Goal: Task Accomplishment & Management: Manage account settings

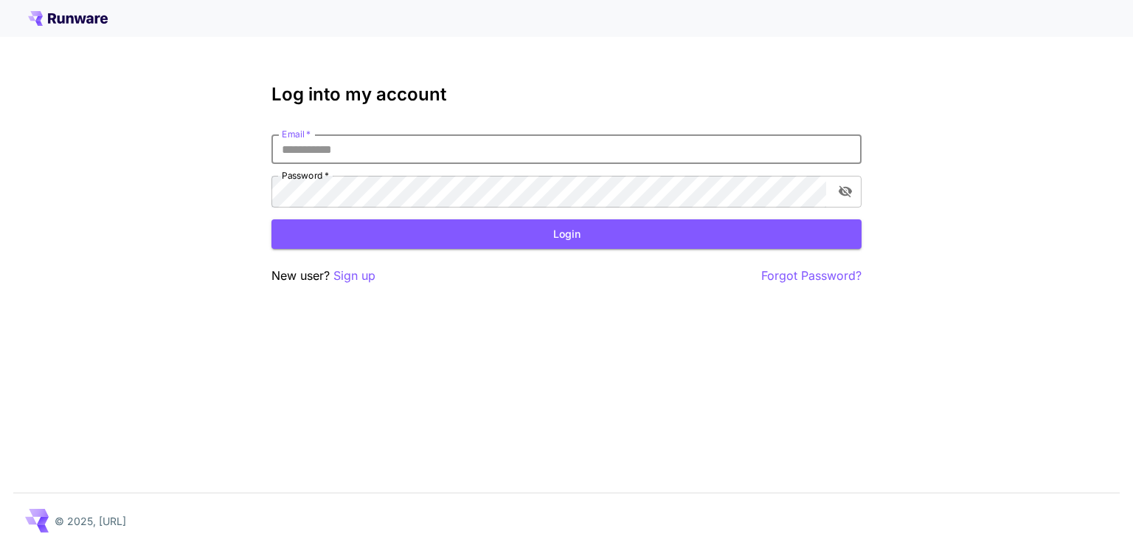
click at [452, 164] on input "Email   *" at bounding box center [567, 149] width 590 height 30
type input "**********"
click at [826, 207] on div "Password   *" at bounding box center [567, 192] width 590 height 32
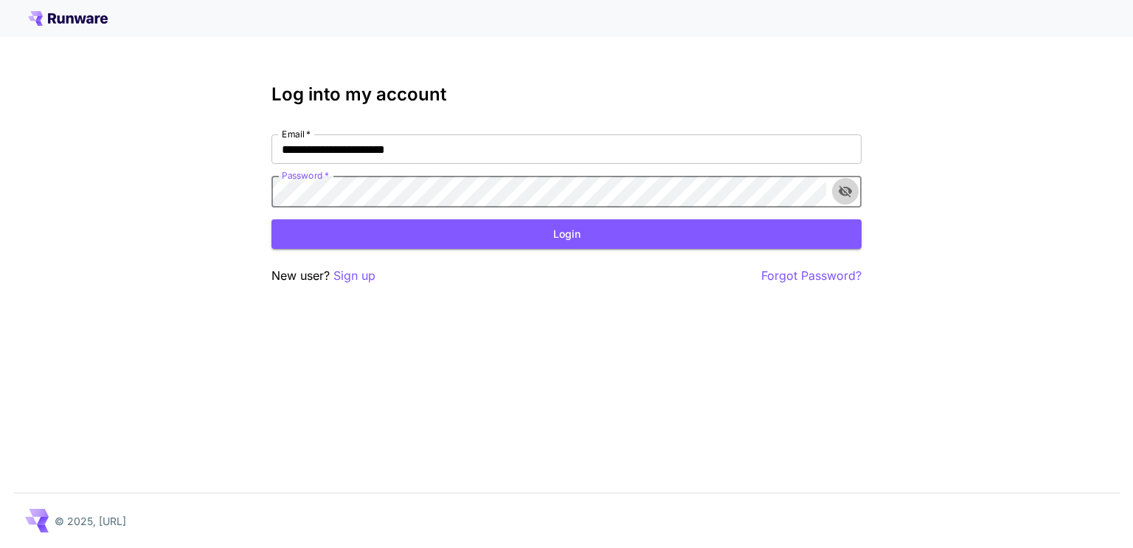
click at [838, 198] on icon "toggle password visibility" at bounding box center [845, 191] width 15 height 15
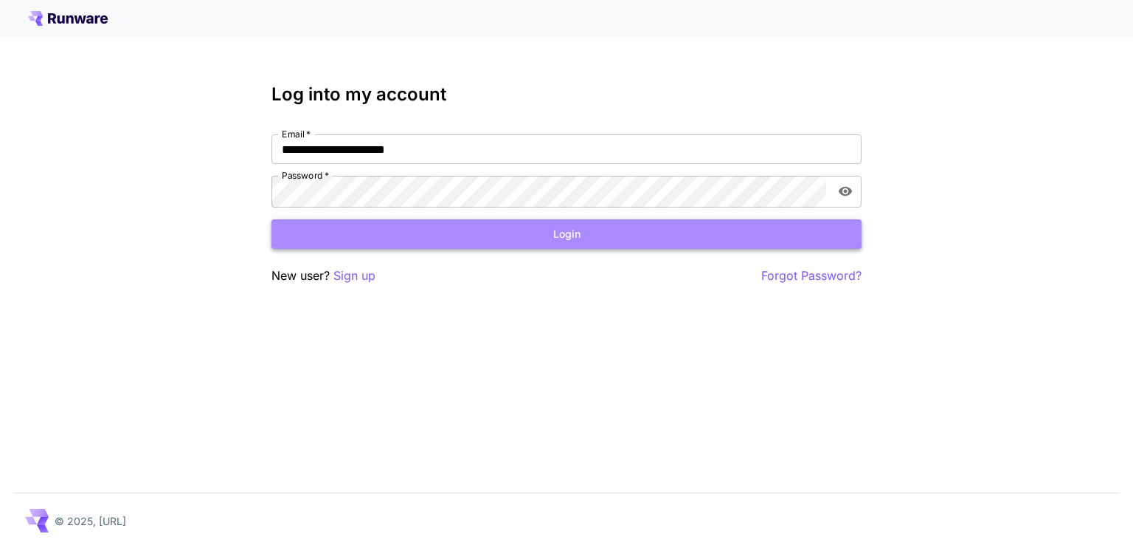
click at [438, 249] on button "Login" at bounding box center [567, 234] width 590 height 30
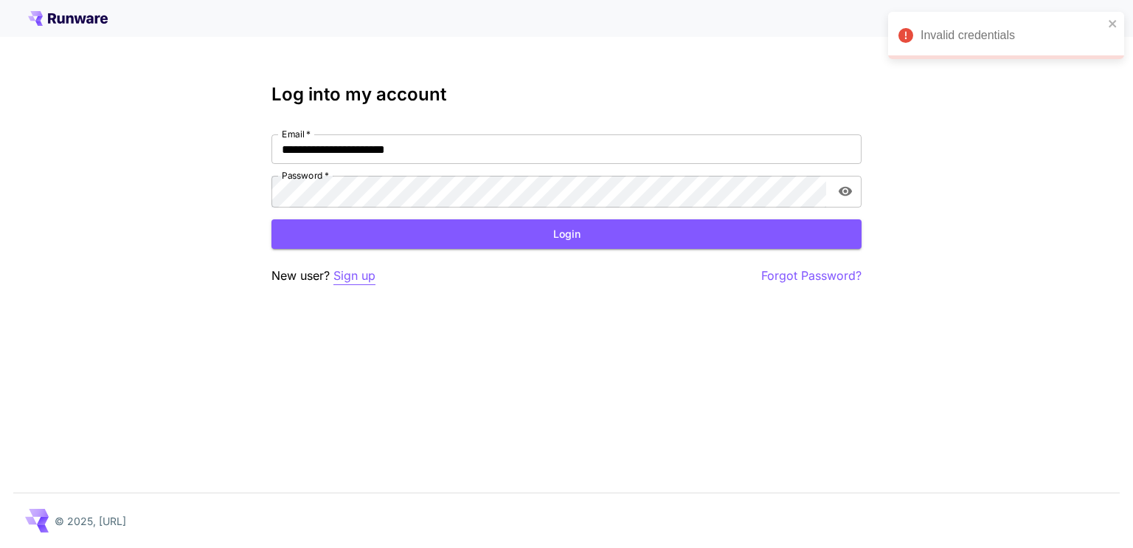
click at [375, 285] on p "Sign up" at bounding box center [355, 275] width 42 height 18
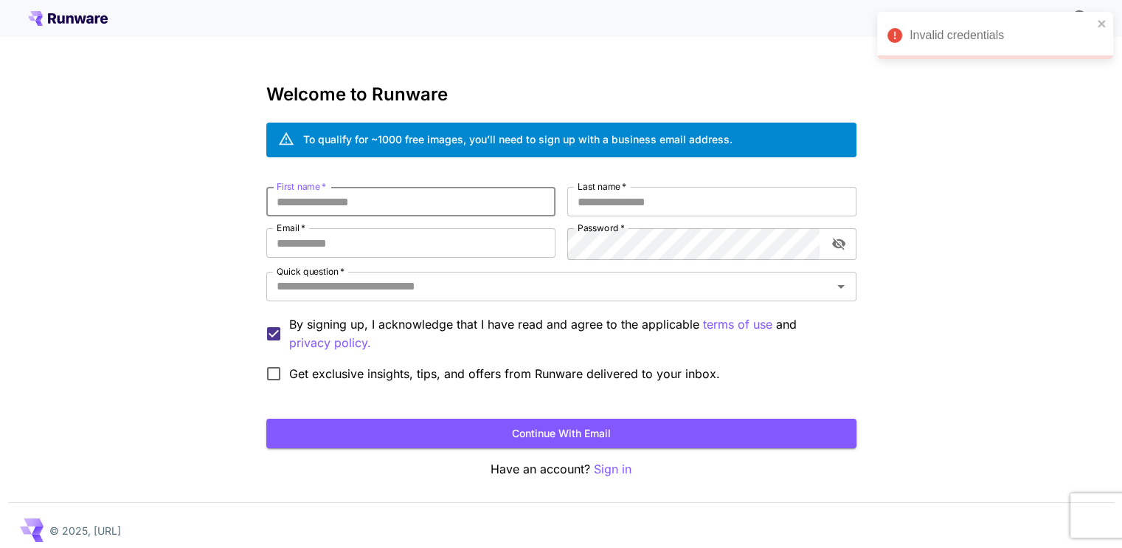
click at [438, 216] on input "First name   *" at bounding box center [410, 202] width 289 height 30
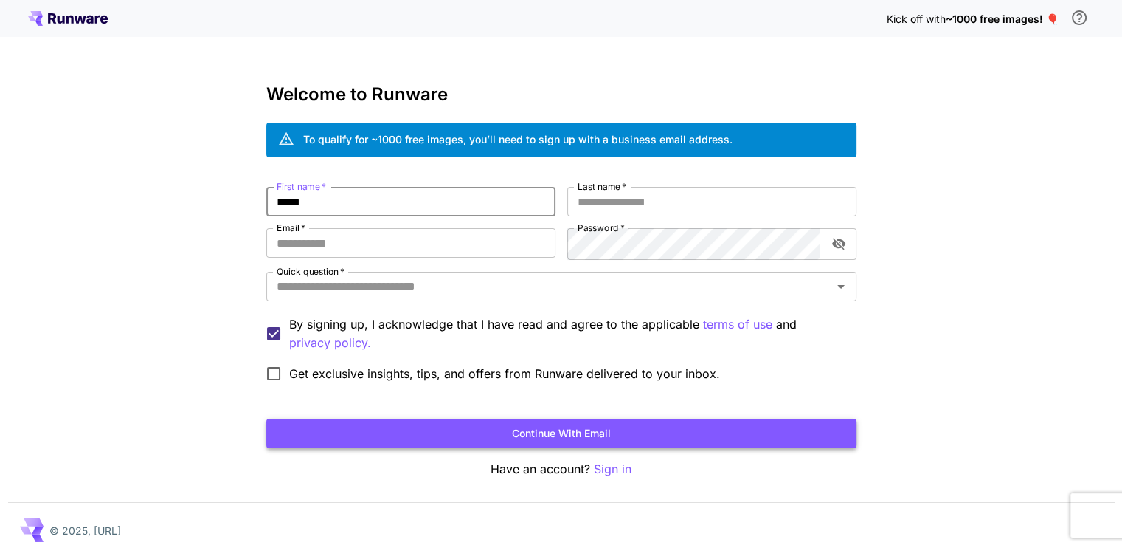
type input "*****"
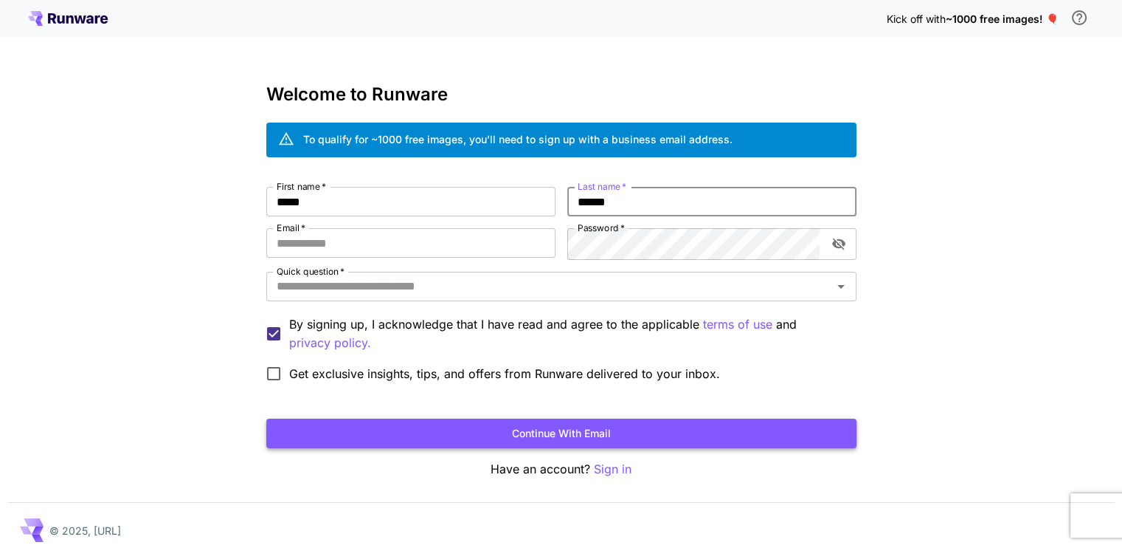
type input "******"
type input "**********"
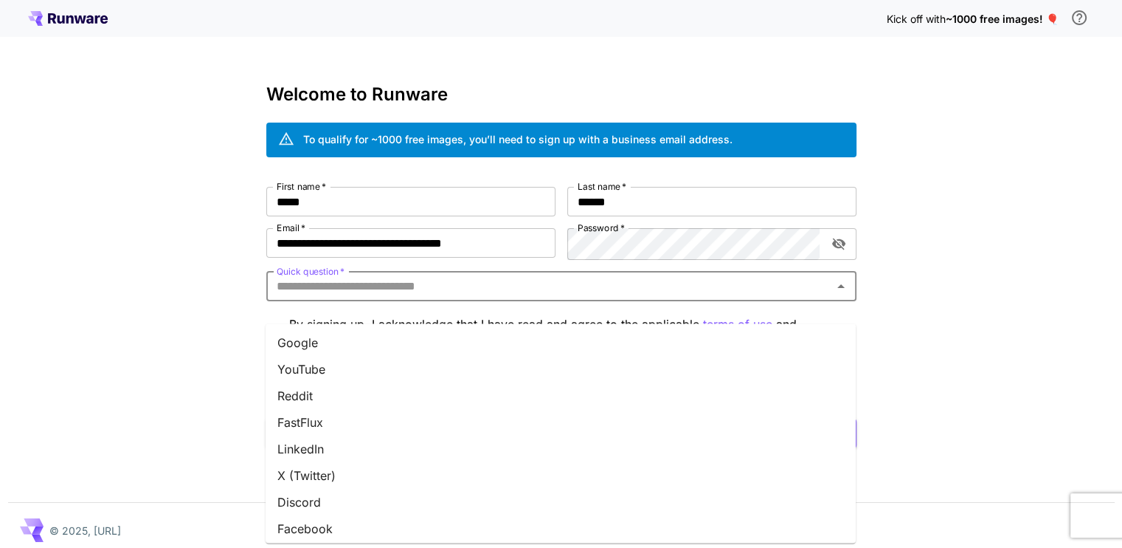
click at [339, 297] on input "Quick question   *" at bounding box center [549, 286] width 557 height 21
click at [345, 520] on li "Other" at bounding box center [561, 523] width 590 height 27
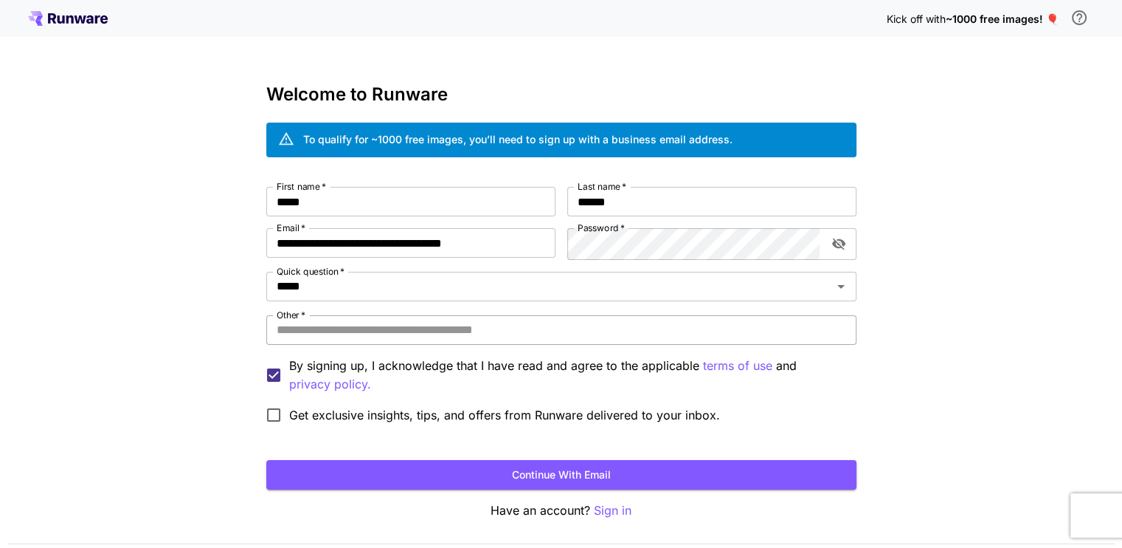
click at [373, 345] on input "Other   *" at bounding box center [561, 330] width 590 height 30
type input "**********"
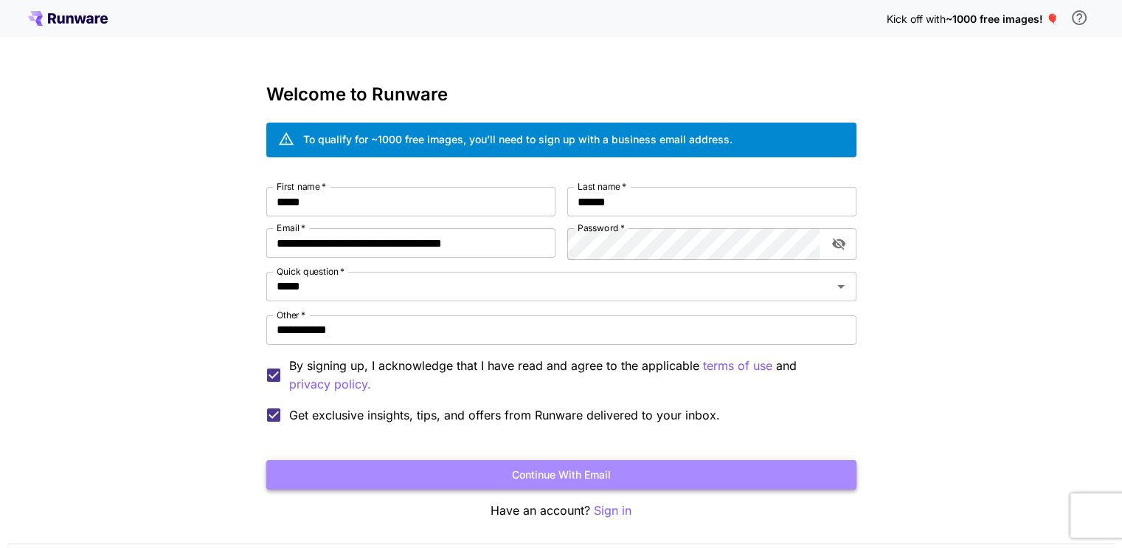
click at [570, 490] on button "Continue with email" at bounding box center [561, 475] width 590 height 30
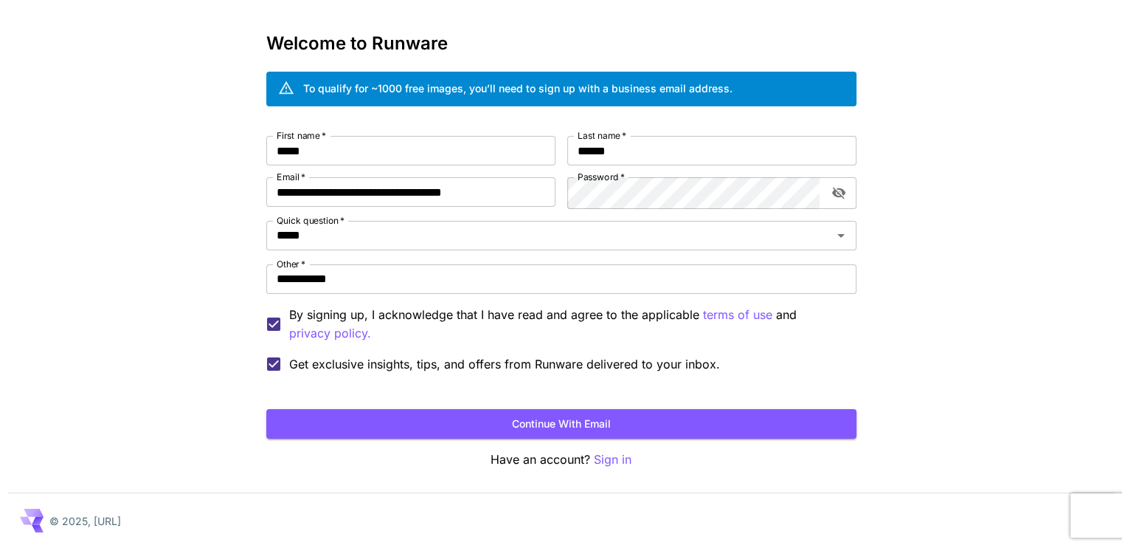
scroll to position [92, 0]
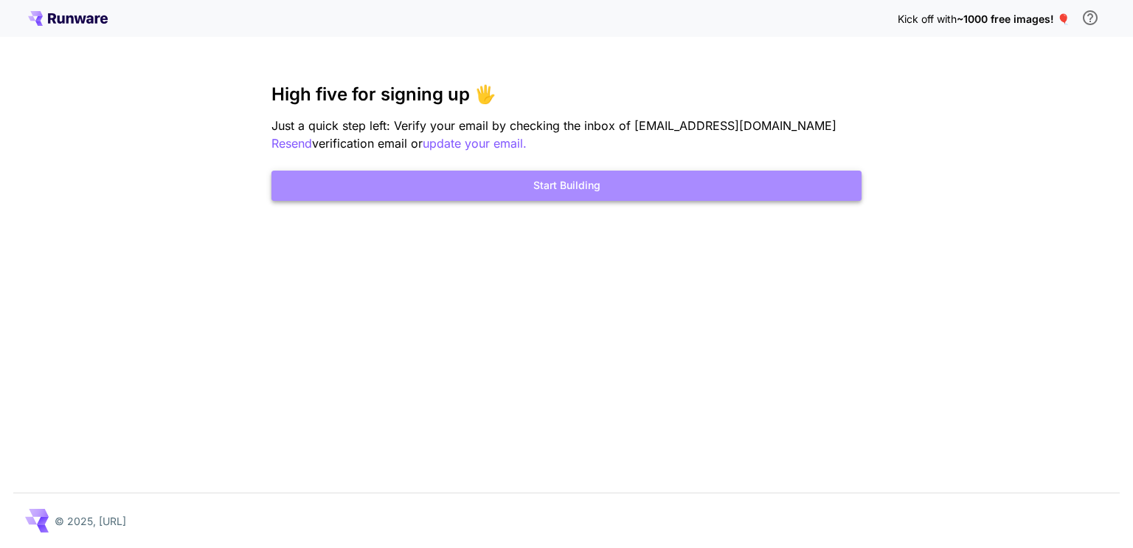
click at [564, 201] on button "Start Building" at bounding box center [567, 185] width 590 height 30
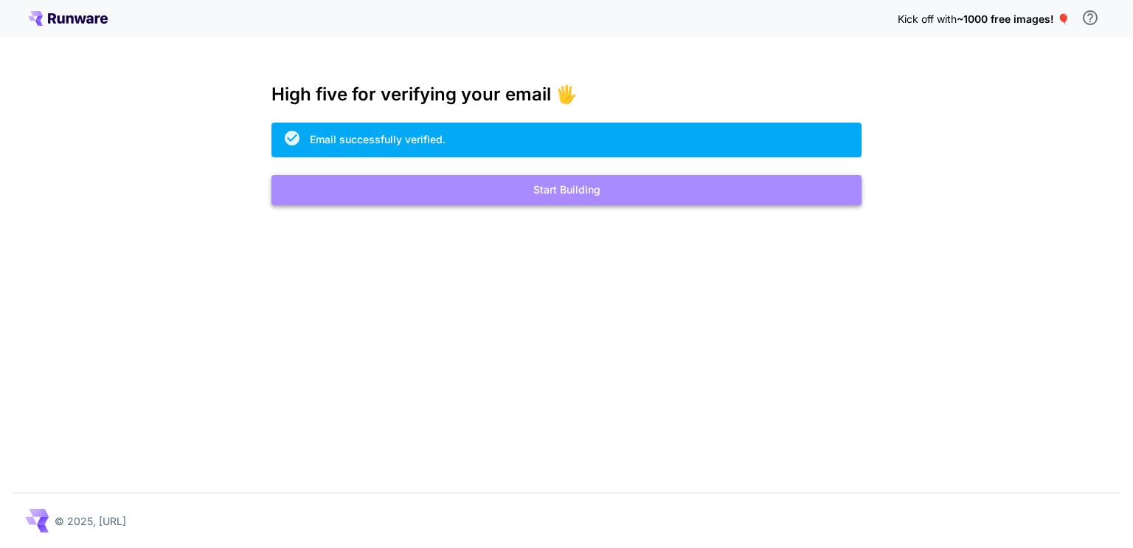
click at [542, 205] on button "Start Building" at bounding box center [567, 190] width 590 height 30
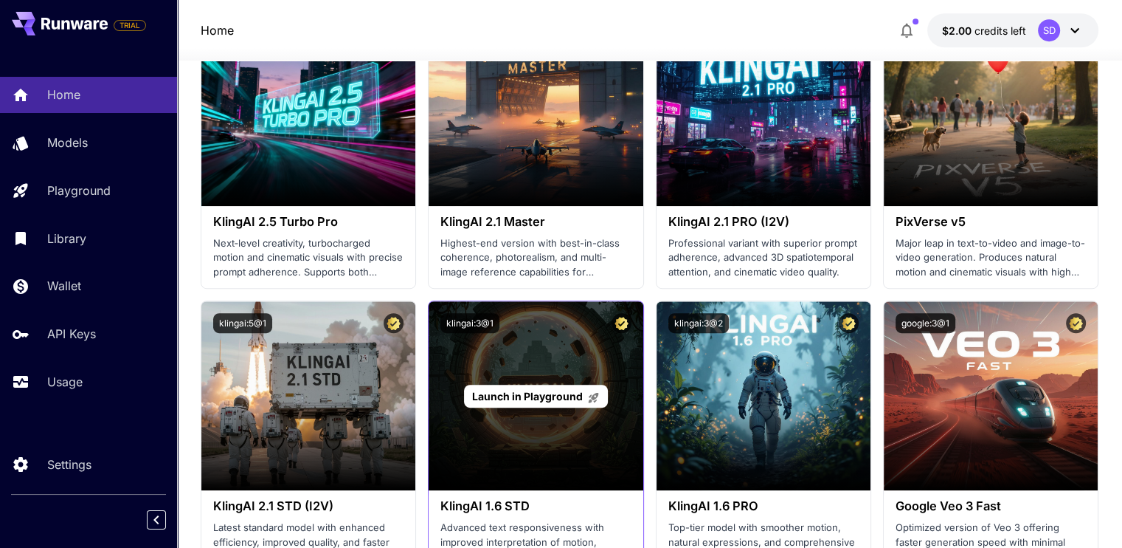
scroll to position [590, 0]
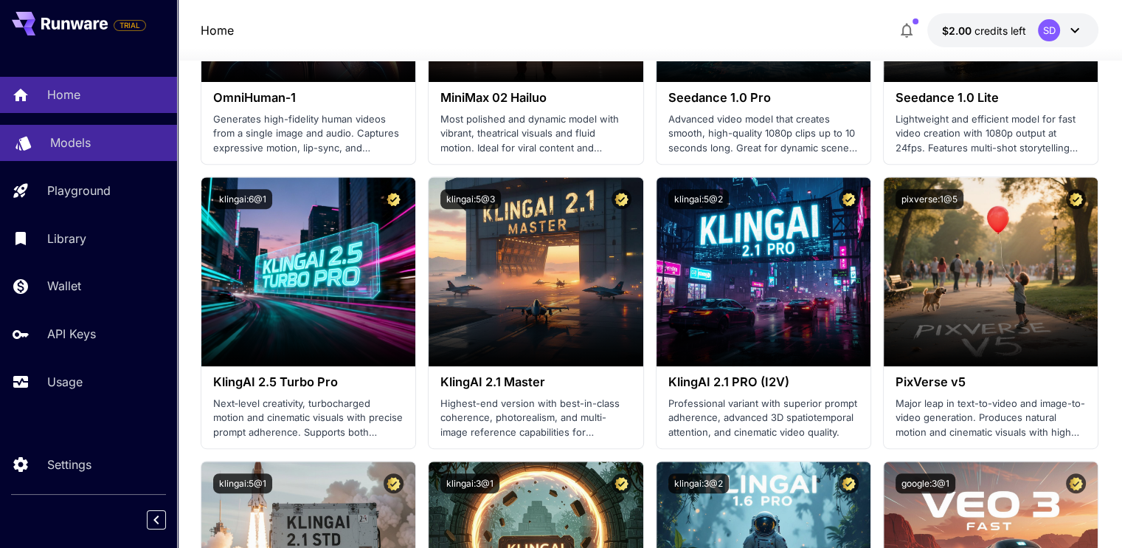
click at [124, 144] on div "Models" at bounding box center [107, 143] width 115 height 18
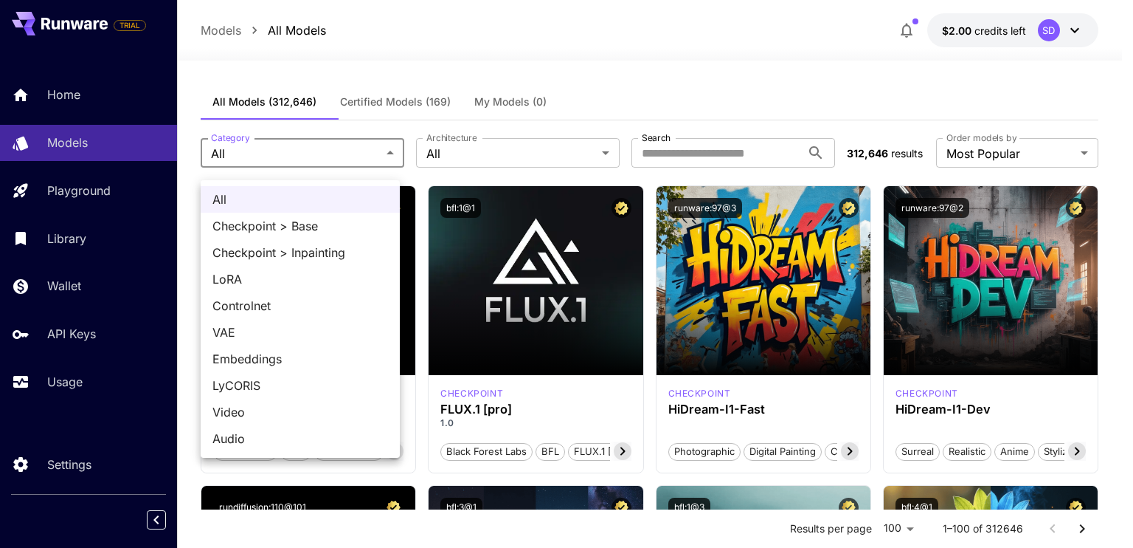
click at [458, 64] on div at bounding box center [566, 274] width 1133 height 548
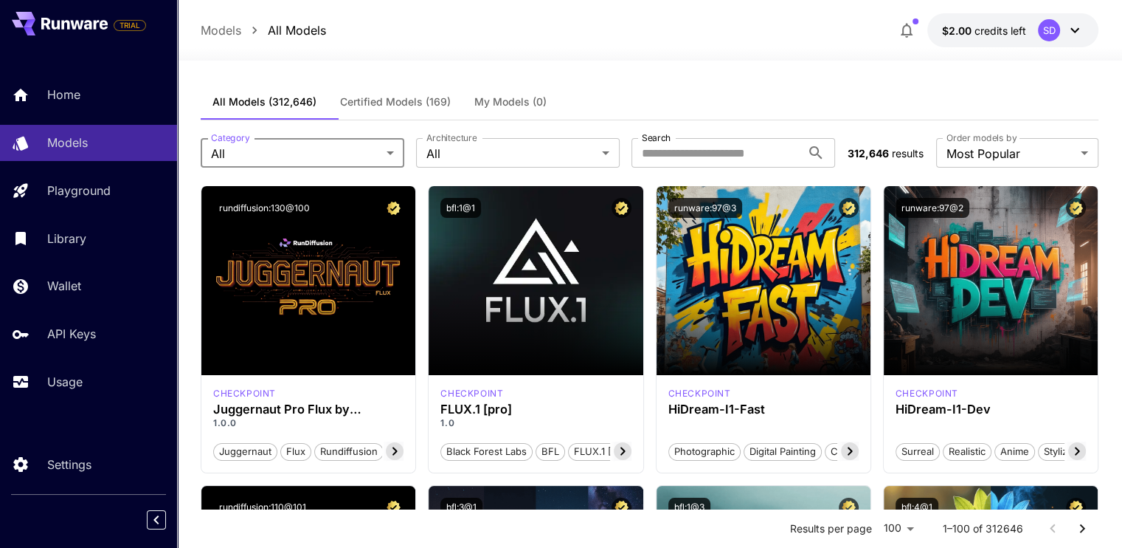
click at [417, 108] on span "Certified Models (169)" at bounding box center [395, 101] width 111 height 13
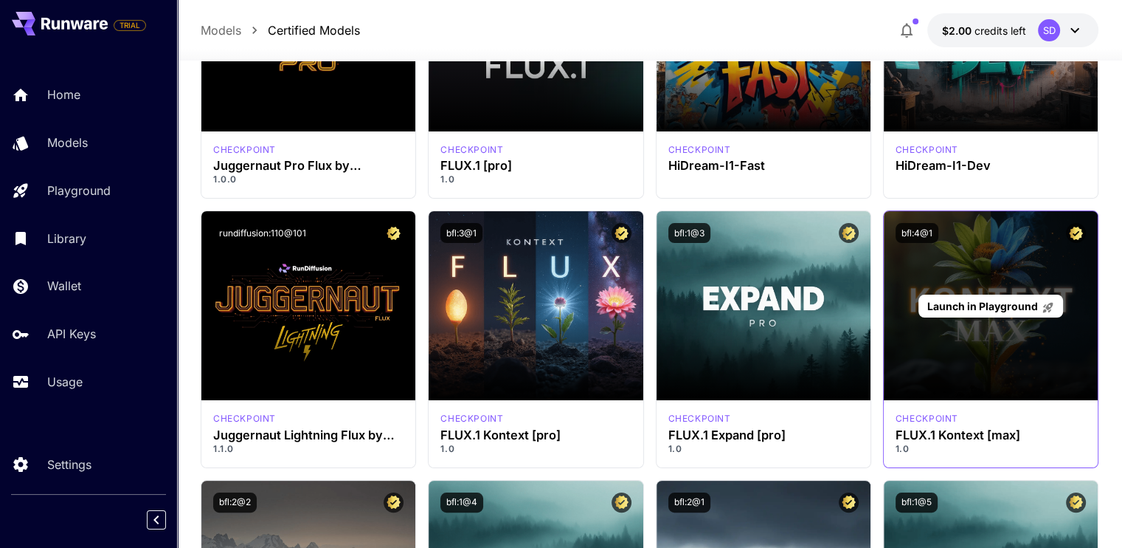
scroll to position [295, 0]
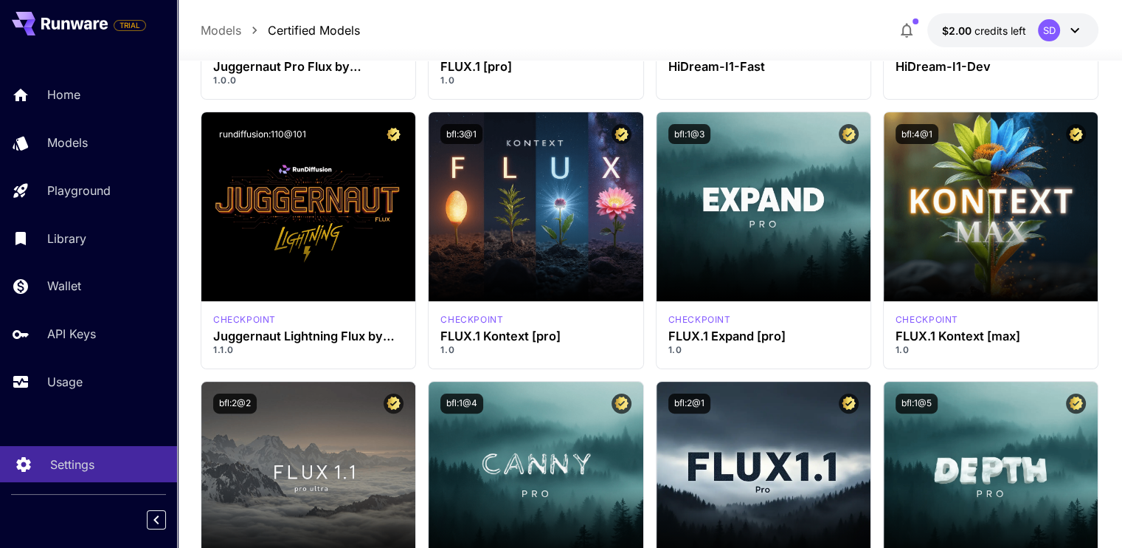
click at [72, 473] on p "Settings" at bounding box center [72, 464] width 44 height 18
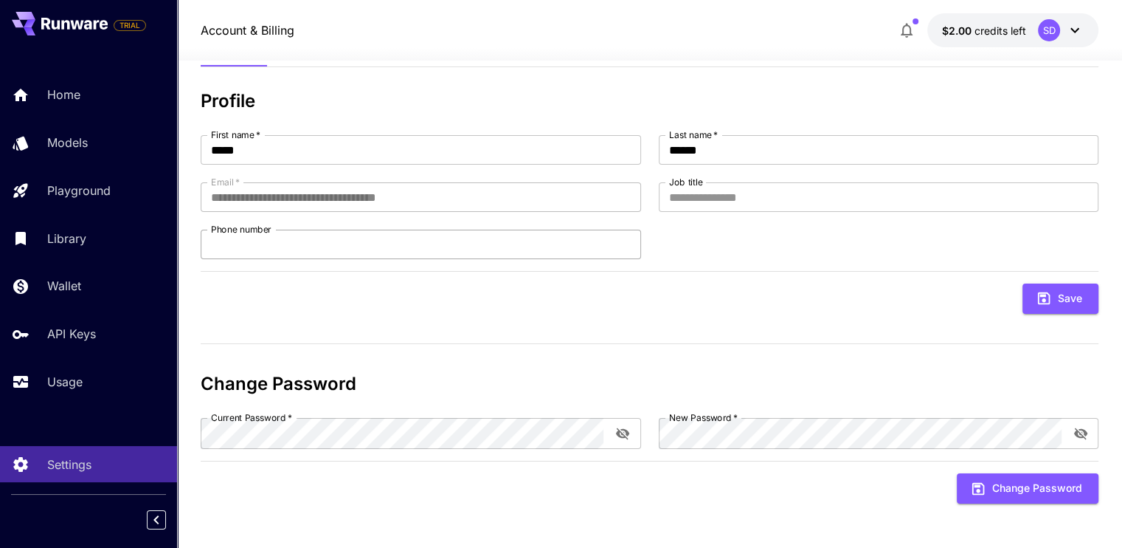
scroll to position [106, 0]
click at [79, 391] on link "Usage" at bounding box center [88, 382] width 177 height 36
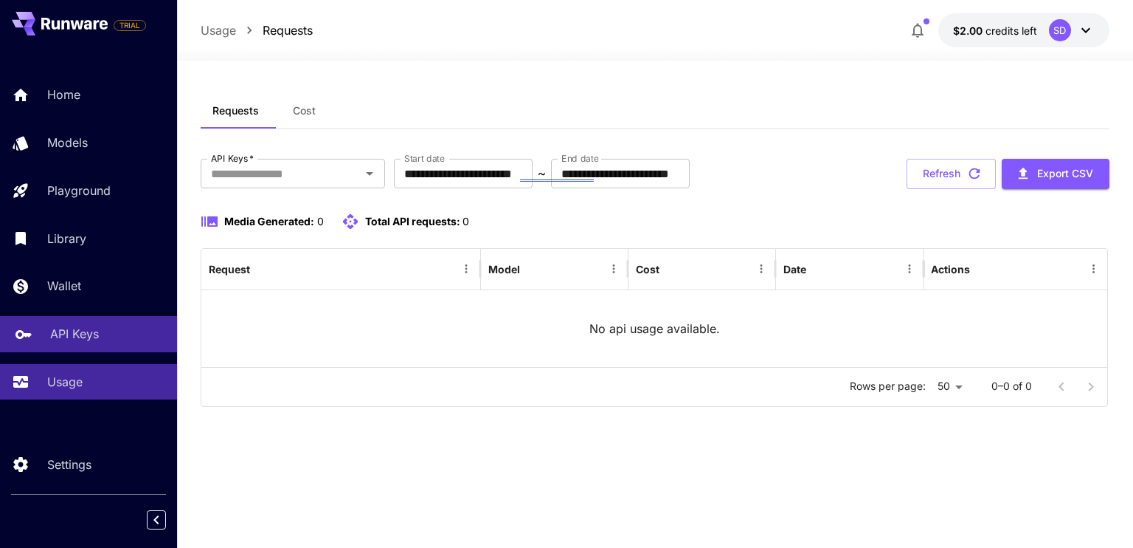
click at [84, 342] on p "API Keys" at bounding box center [74, 334] width 49 height 18
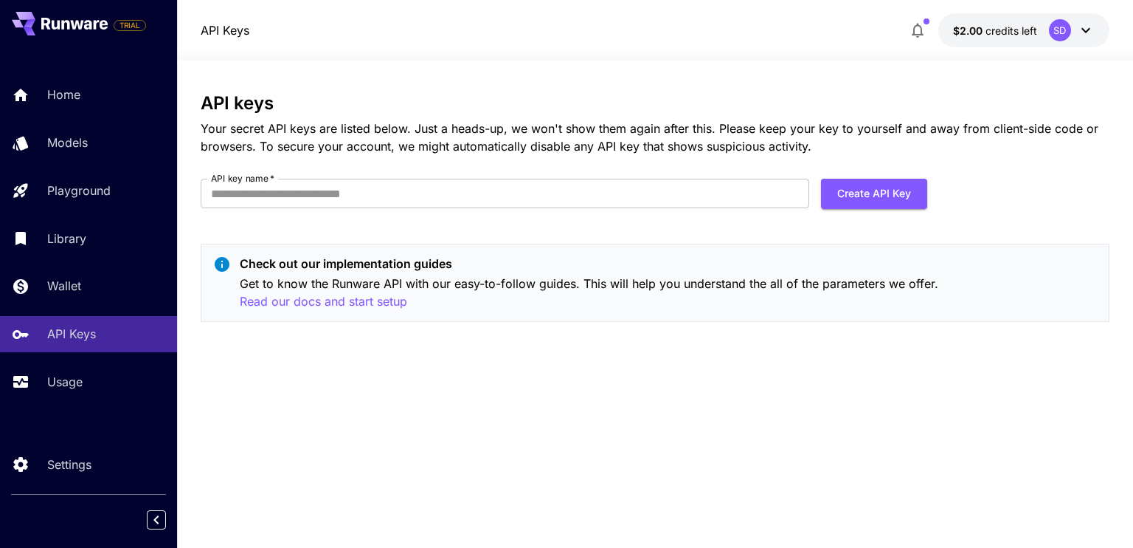
click at [512, 181] on div "API keys Your secret API keys are listed below. Just a heads-up, we won't show …" at bounding box center [655, 213] width 908 height 241
click at [514, 201] on input "API key name   *" at bounding box center [505, 194] width 609 height 30
type input "******"
click at [885, 209] on button "Create API Key" at bounding box center [874, 194] width 106 height 30
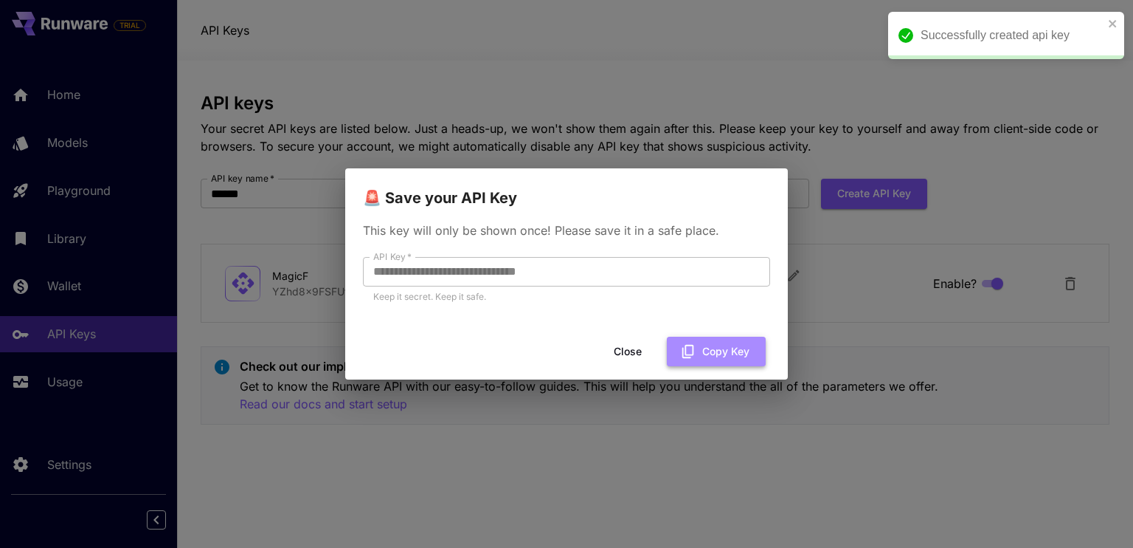
click at [732, 349] on button "Copy Key" at bounding box center [716, 351] width 99 height 30
